Goal: Task Accomplishment & Management: Manage account settings

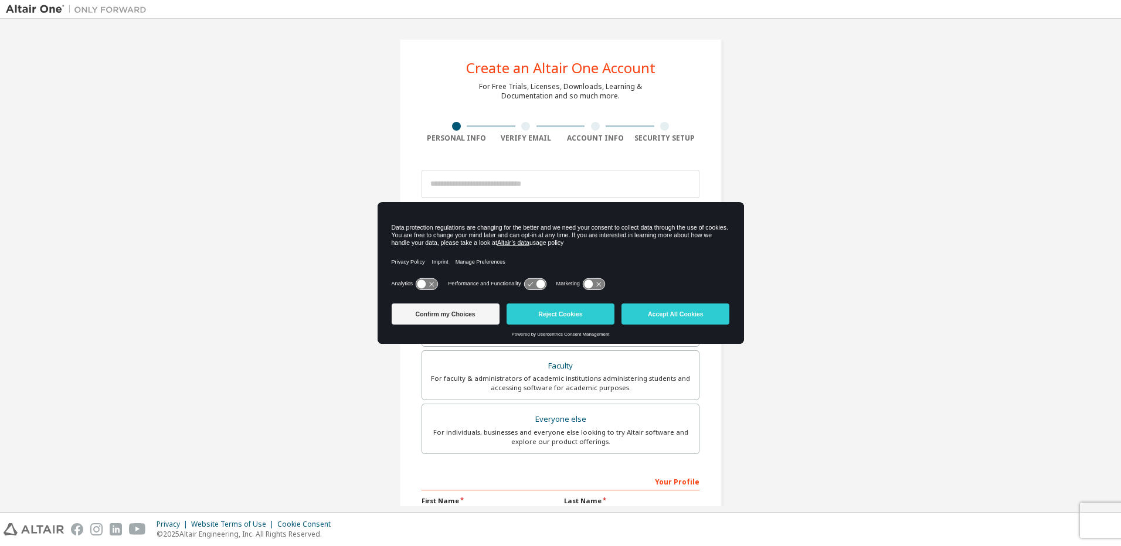
click at [39, 8] on img at bounding box center [79, 10] width 147 height 12
click at [684, 317] on button "Accept All Cookies" at bounding box center [676, 314] width 108 height 21
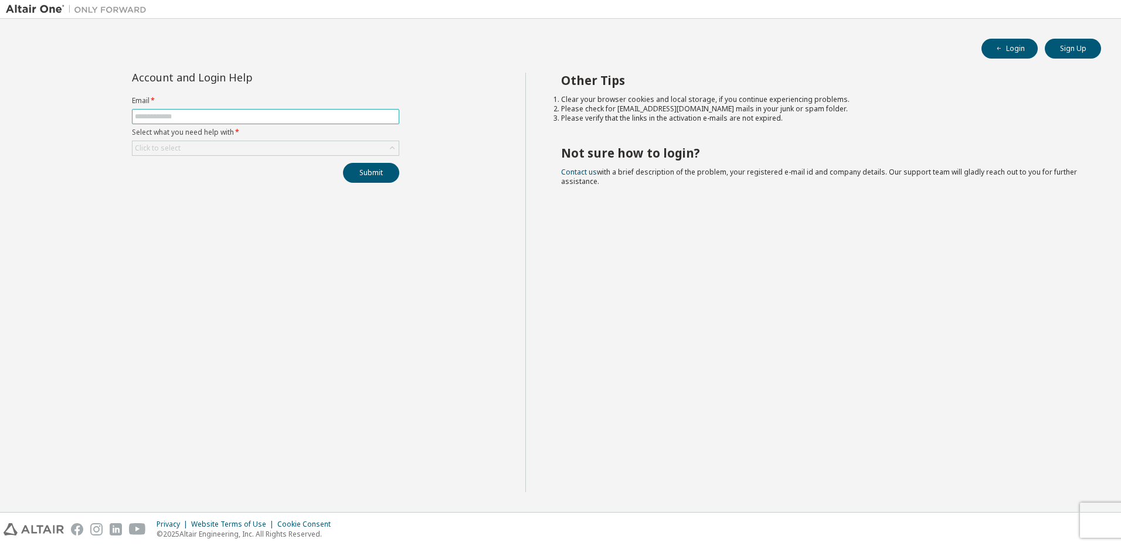
click at [184, 114] on input "text" at bounding box center [266, 116] width 262 height 9
type input "**********"
click at [185, 147] on div "Click to select" at bounding box center [266, 148] width 266 height 14
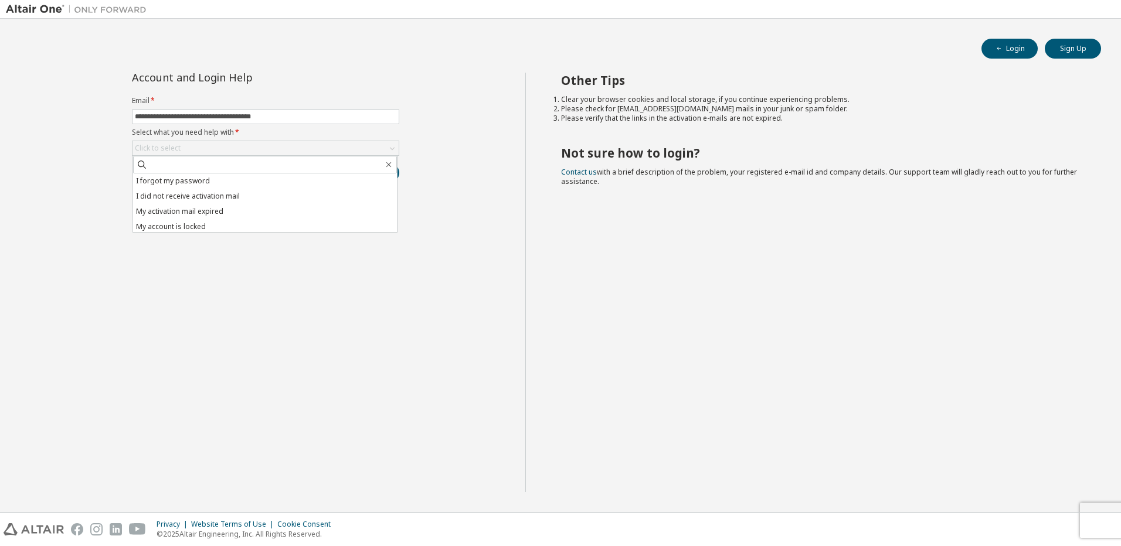
click at [967, 236] on div "Other Tips Clear your browser cookies and local storage, if you continue experi…" at bounding box center [820, 283] width 590 height 420
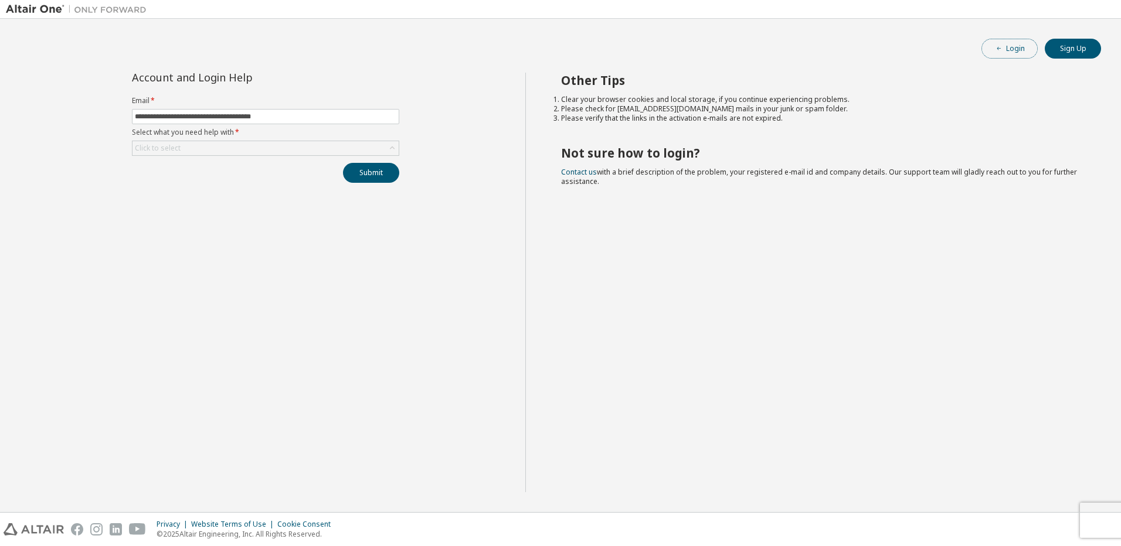
click at [1013, 49] on button "Login" at bounding box center [1010, 49] width 56 height 20
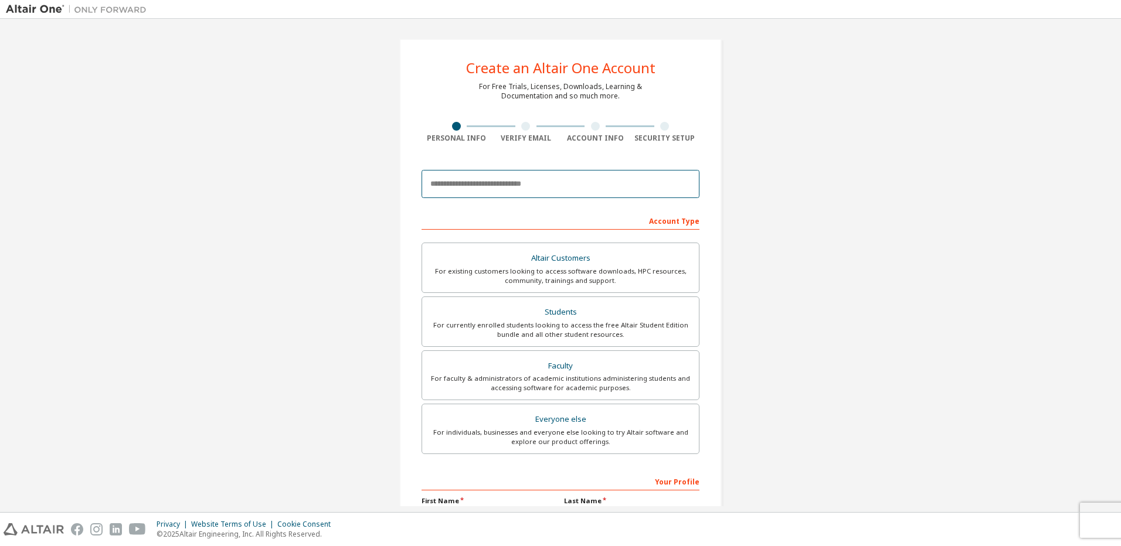
click at [484, 185] on input "email" at bounding box center [561, 184] width 278 height 28
type input "**********"
type input "*****"
type input "**********"
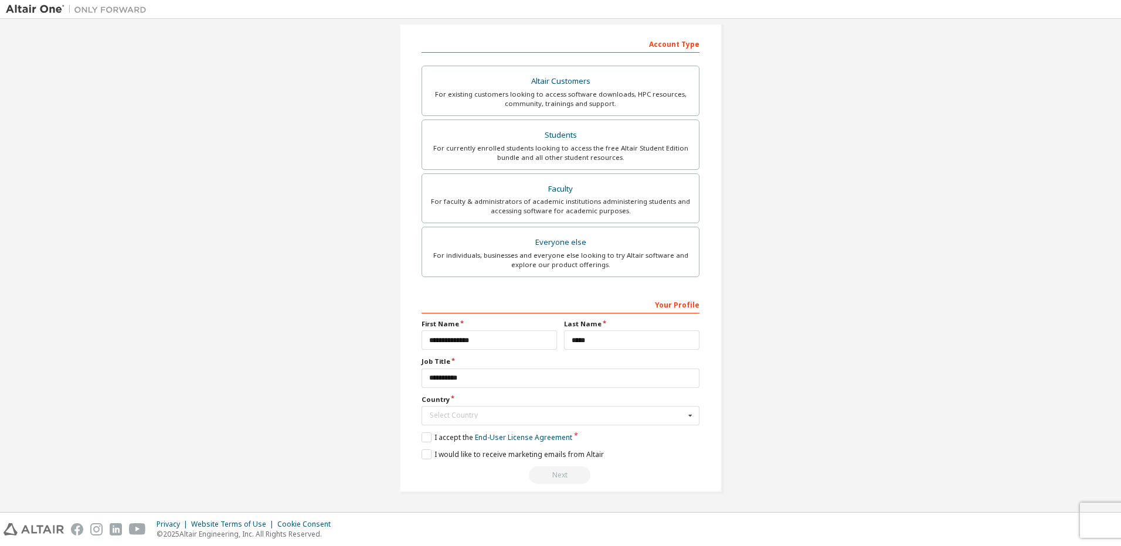
scroll to position [97, 0]
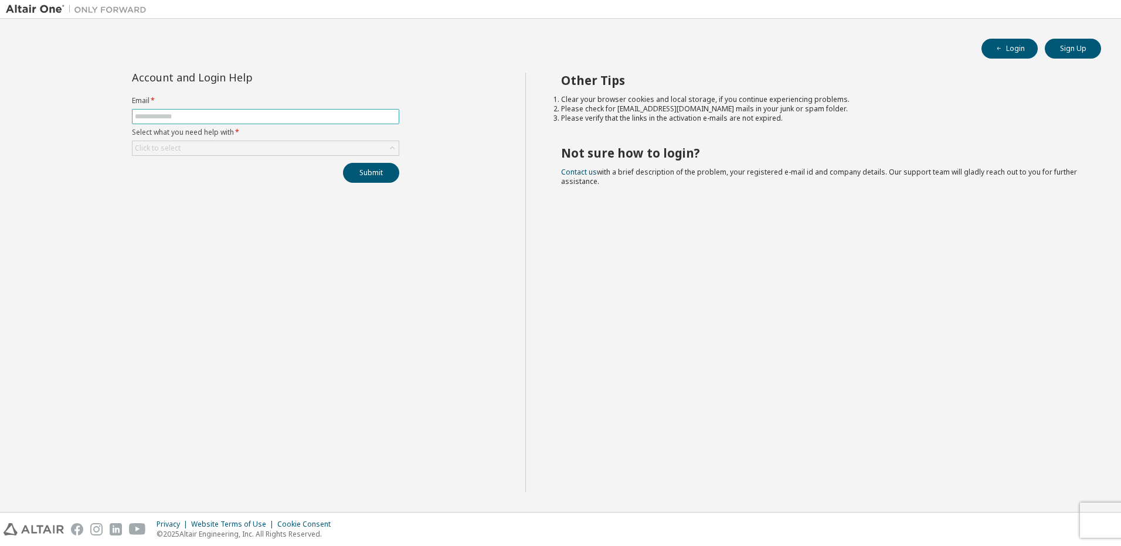
click at [247, 120] on input "text" at bounding box center [266, 116] width 262 height 9
type input "**********"
click at [193, 146] on div "Click to select" at bounding box center [266, 148] width 266 height 14
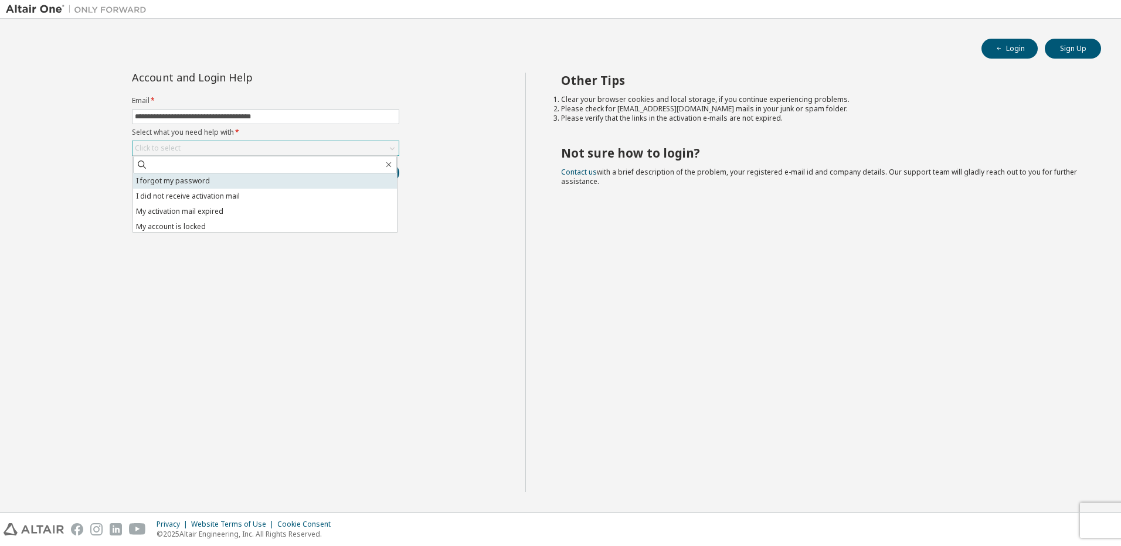
click at [188, 179] on li "I forgot my password" at bounding box center [265, 181] width 264 height 15
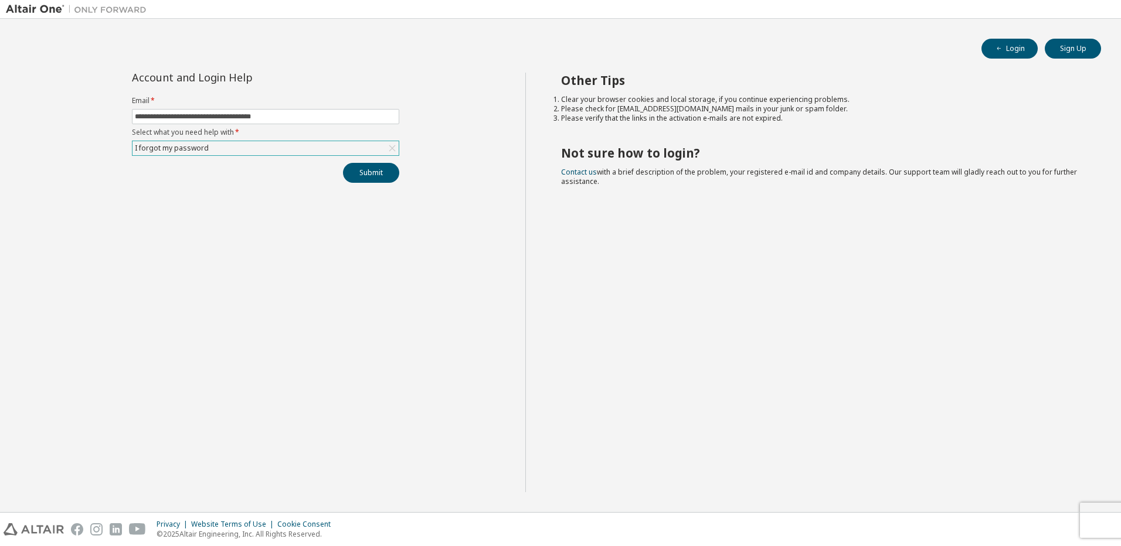
click at [363, 145] on div "I forgot my password" at bounding box center [266, 148] width 266 height 14
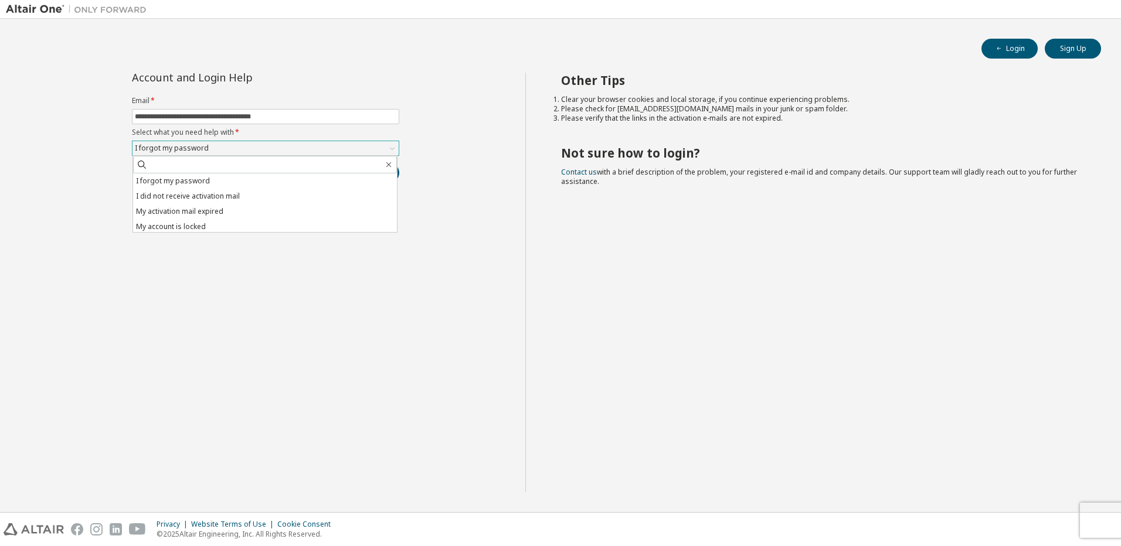
click at [363, 145] on div "I forgot my password" at bounding box center [266, 148] width 266 height 14
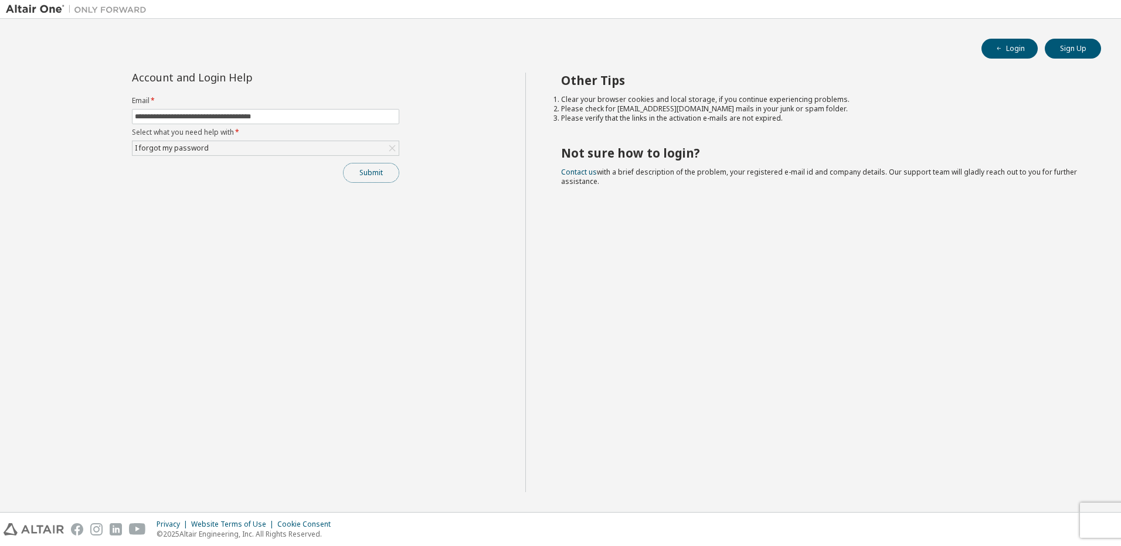
click at [372, 176] on button "Submit" at bounding box center [371, 173] width 56 height 20
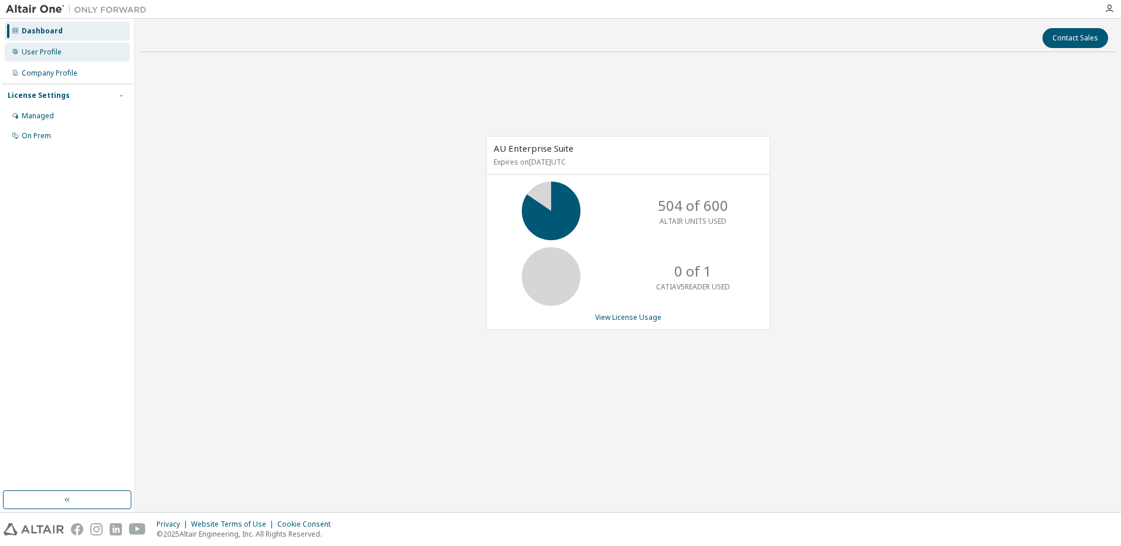
click at [46, 50] on div "User Profile" at bounding box center [42, 51] width 40 height 9
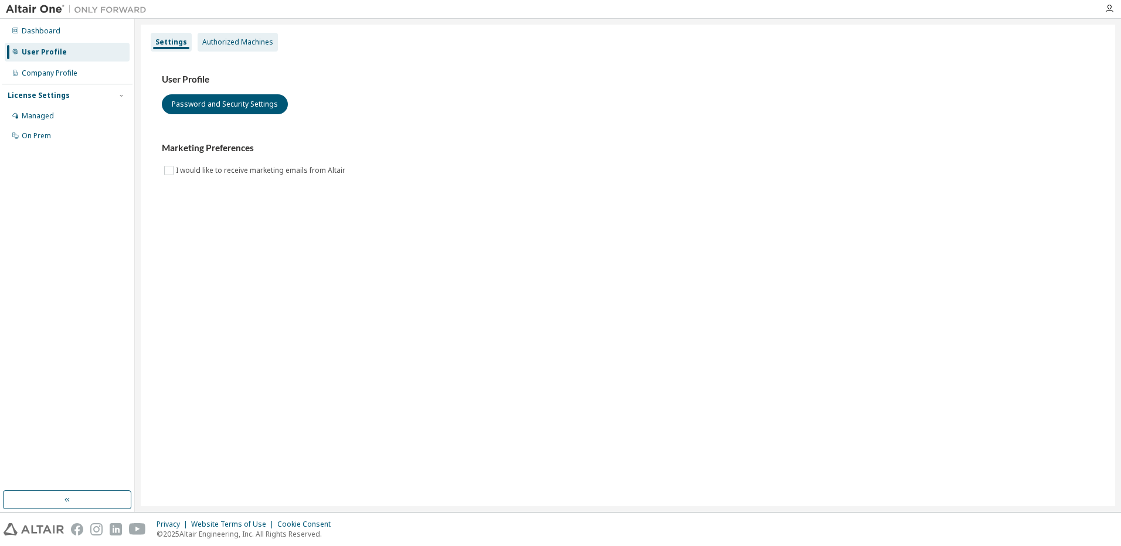
click at [237, 42] on div "Authorized Machines" at bounding box center [237, 42] width 71 height 9
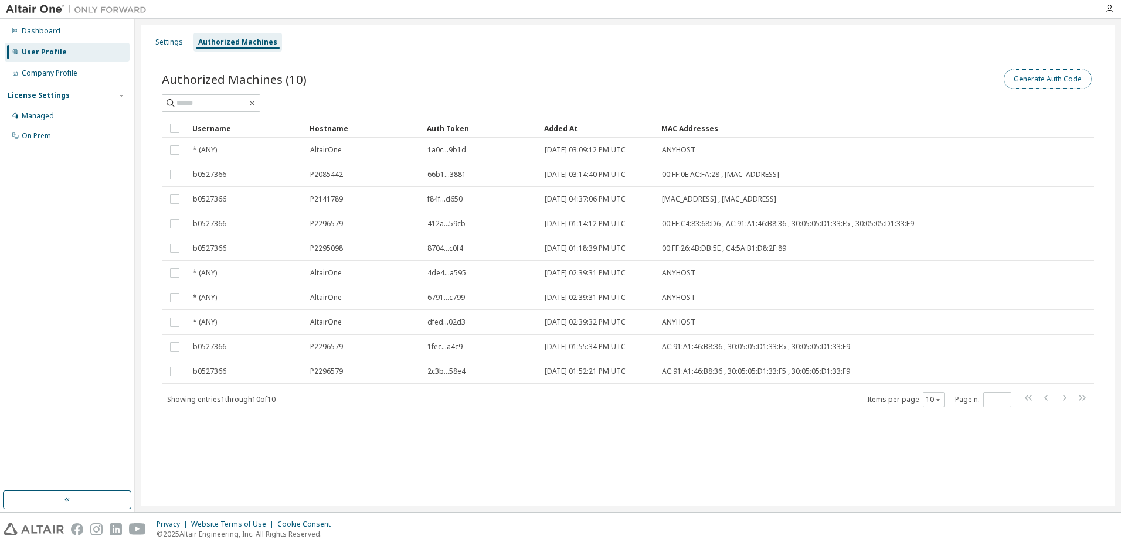
click at [1044, 74] on button "Generate Auth Code" at bounding box center [1048, 79] width 88 height 20
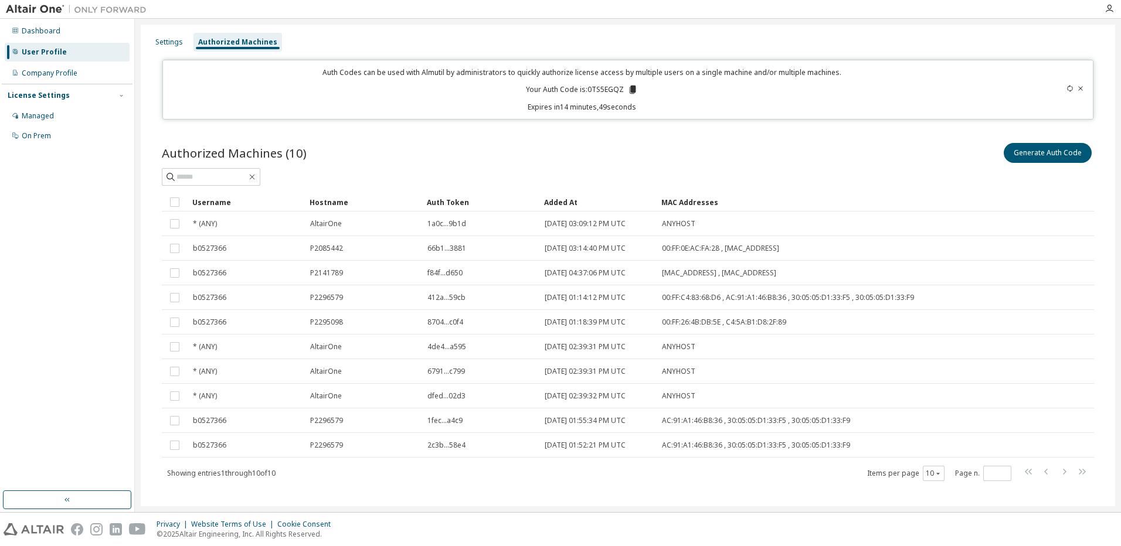
click at [796, 30] on div "Settings Authorized Machines Auth Codes can be used with Almutil by administrat…" at bounding box center [628, 272] width 975 height 495
click at [630, 88] on icon at bounding box center [633, 90] width 6 height 8
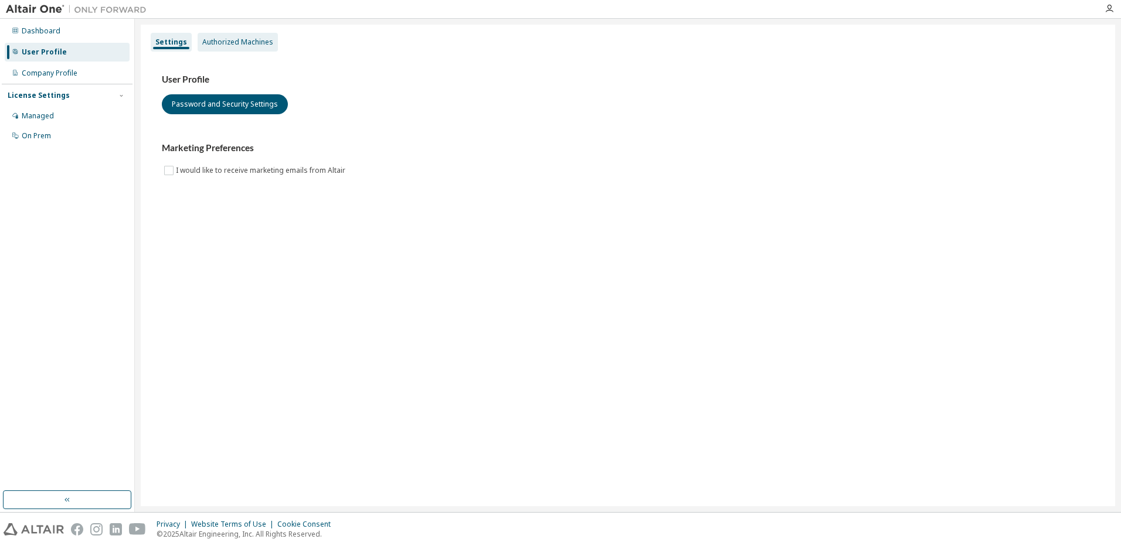
click at [264, 45] on div "Authorized Machines" at bounding box center [237, 42] width 71 height 9
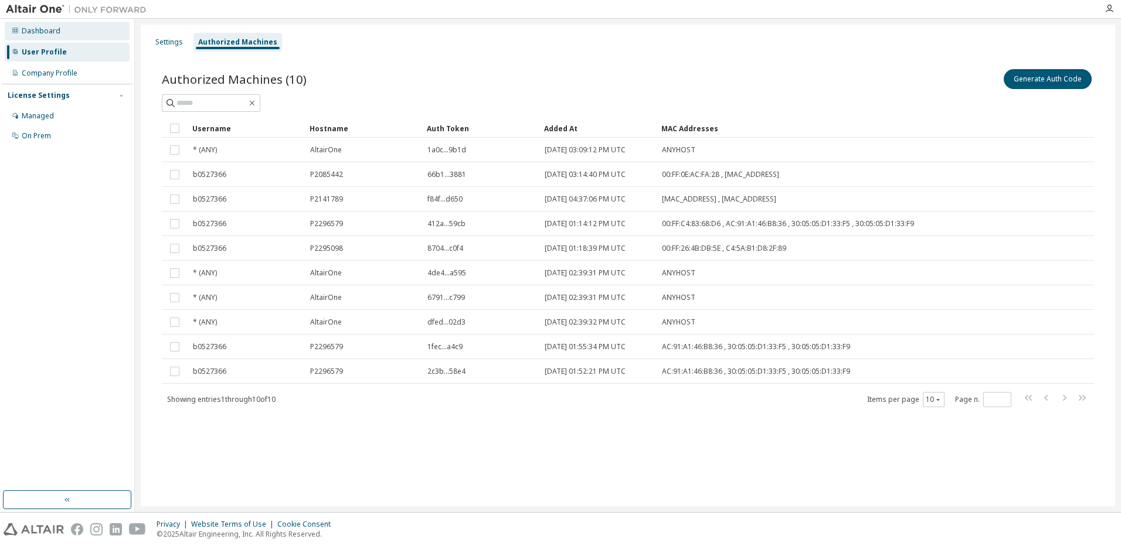
click at [26, 27] on div "Dashboard" at bounding box center [41, 30] width 39 height 9
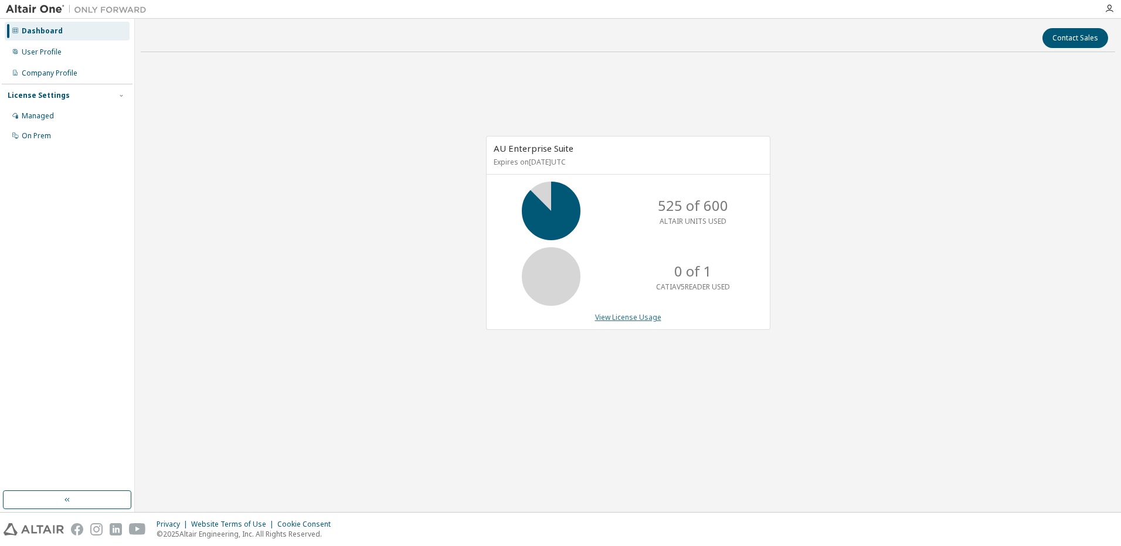
click at [636, 315] on link "View License Usage" at bounding box center [628, 318] width 66 height 10
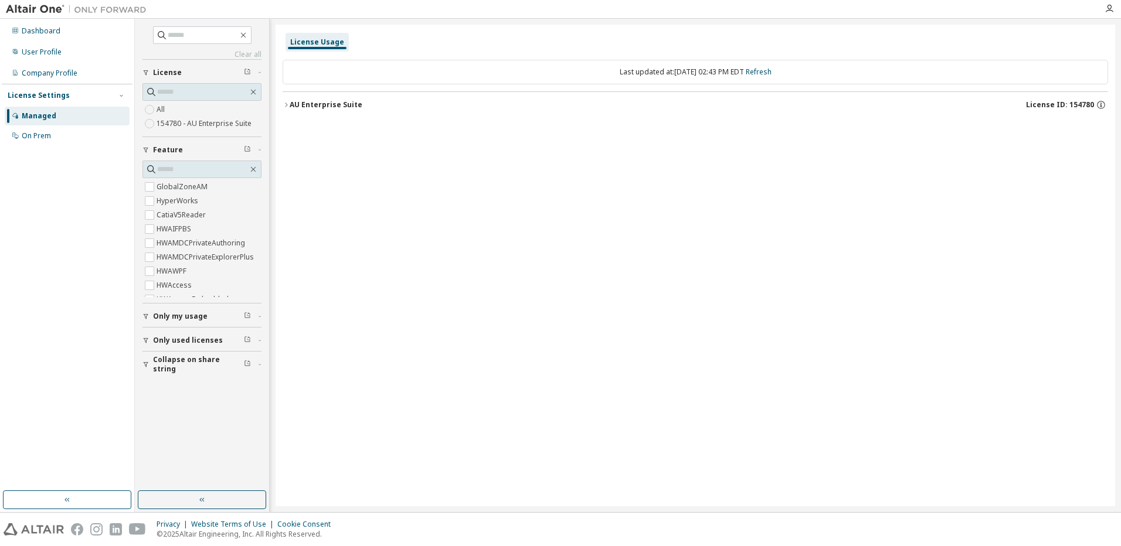
click at [185, 316] on span "Only my usage" at bounding box center [180, 316] width 55 height 9
click at [165, 334] on label "Yes" at bounding box center [164, 334] width 14 height 14
click at [288, 102] on icon "button" at bounding box center [286, 104] width 7 height 7
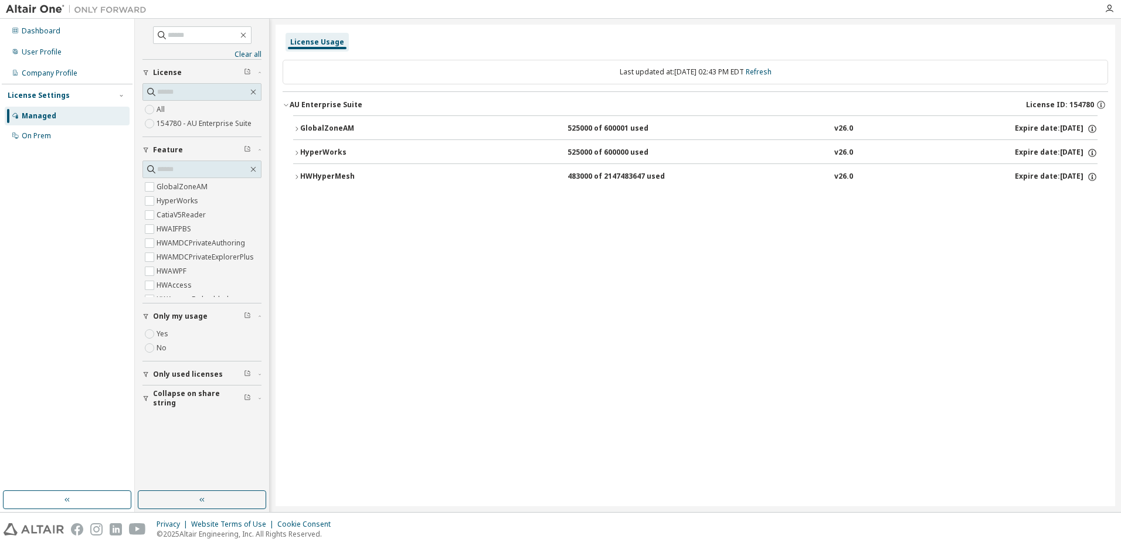
click at [295, 177] on icon "button" at bounding box center [296, 177] width 7 height 7
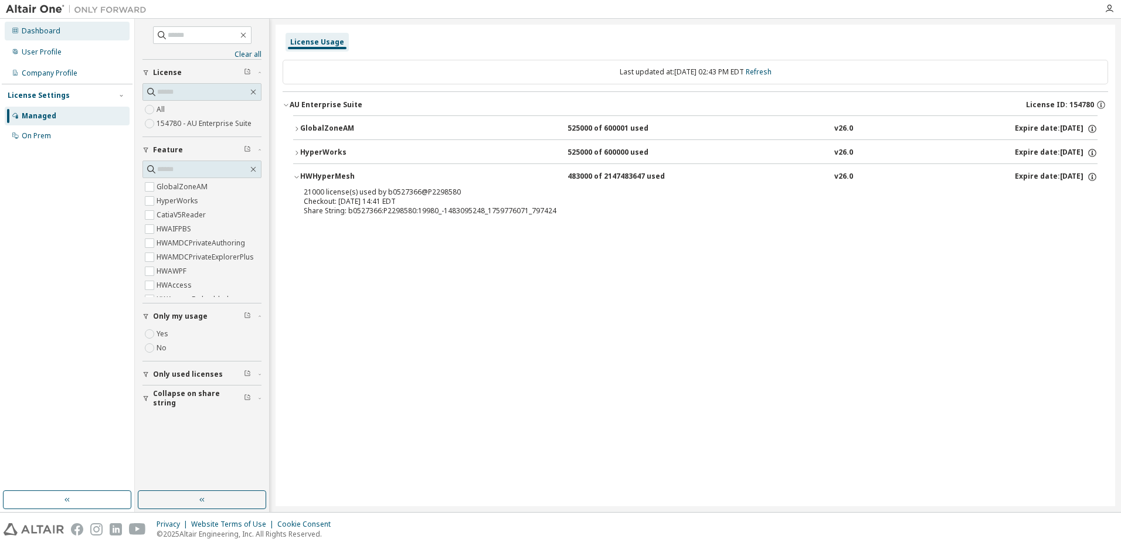
click at [56, 30] on div "Dashboard" at bounding box center [41, 30] width 39 height 9
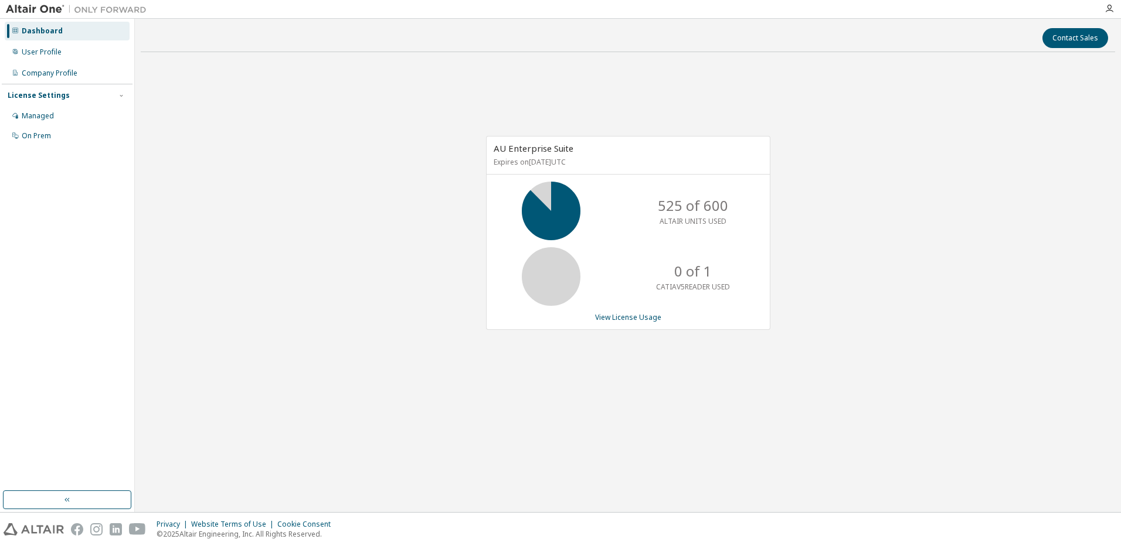
click at [48, 30] on div "Dashboard" at bounding box center [42, 30] width 41 height 9
click at [43, 30] on div "Dashboard" at bounding box center [42, 30] width 41 height 9
click at [645, 318] on link "View License Usage" at bounding box center [628, 318] width 66 height 10
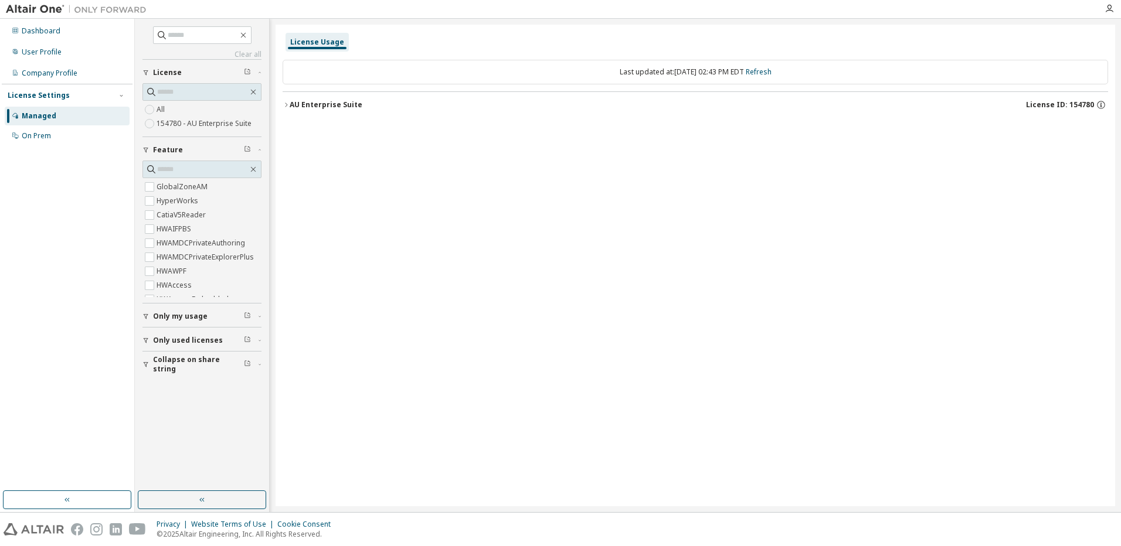
click at [188, 318] on span "Only my usage" at bounding box center [180, 316] width 55 height 9
click at [303, 106] on div "AU Enterprise Suite" at bounding box center [326, 104] width 73 height 9
click at [307, 102] on div "AU Enterprise Suite" at bounding box center [326, 104] width 73 height 9
click at [36, 29] on div "Dashboard" at bounding box center [41, 30] width 39 height 9
